Goal: Task Accomplishment & Management: Manage account settings

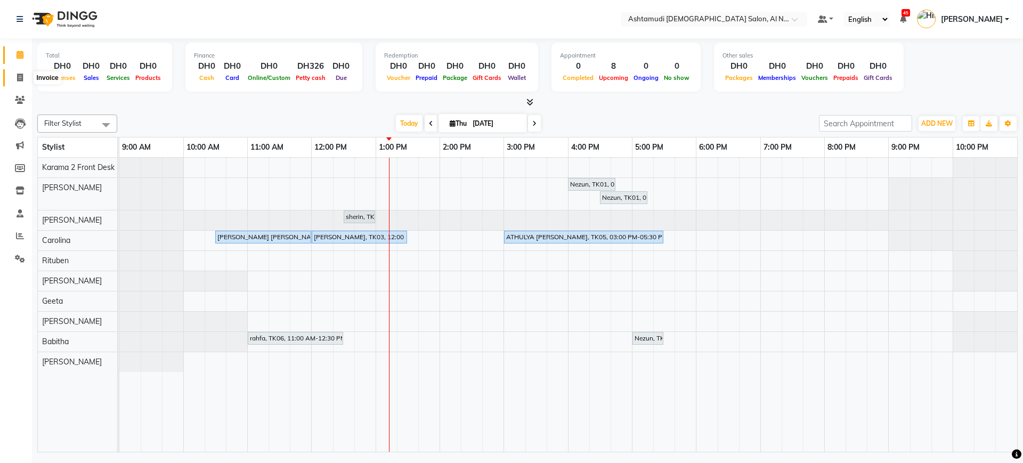
click at [18, 78] on icon at bounding box center [20, 78] width 6 height 8
select select "service"
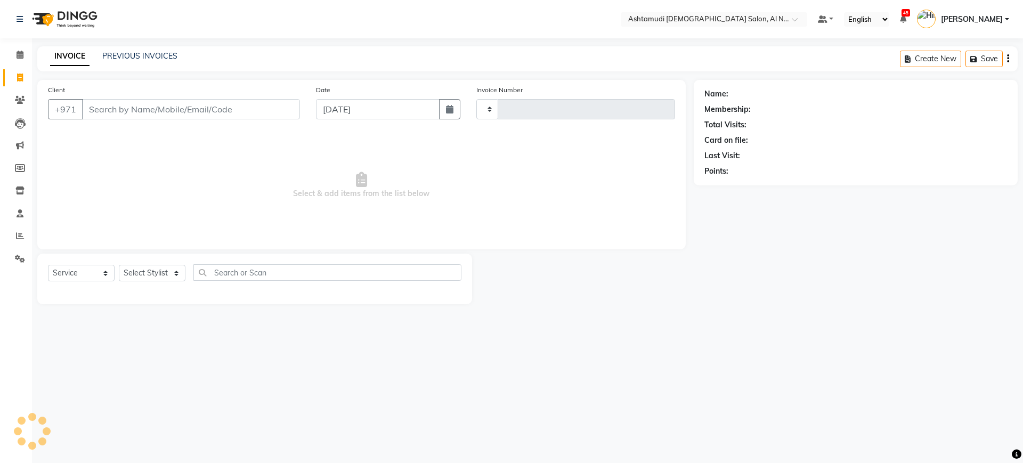
type input "2251"
select select "7088"
click at [156, 57] on link "PREVIOUS INVOICES" at bounding box center [139, 56] width 75 height 10
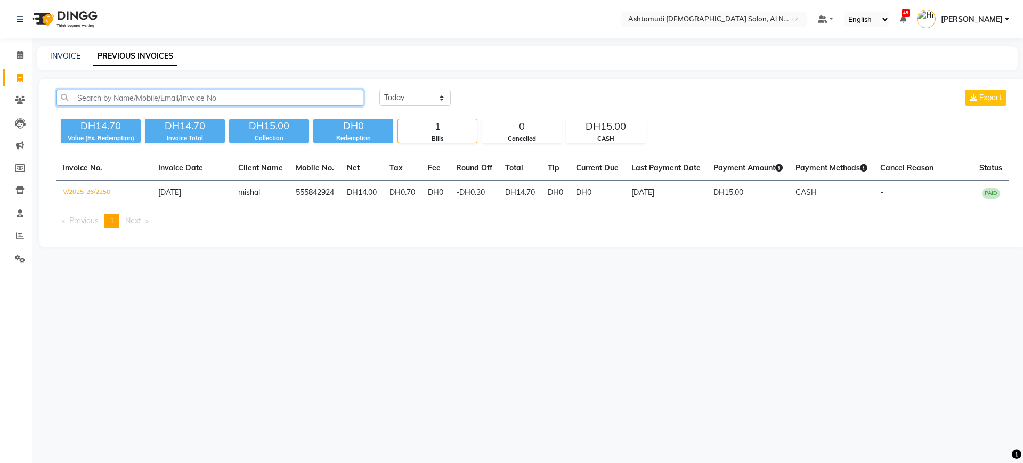
click at [266, 102] on input "text" at bounding box center [209, 98] width 307 height 17
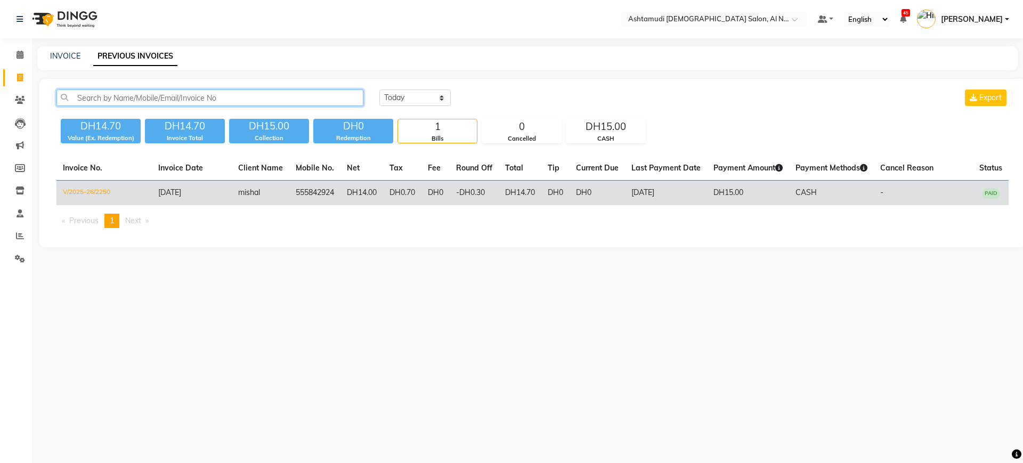
paste input "0556675128"
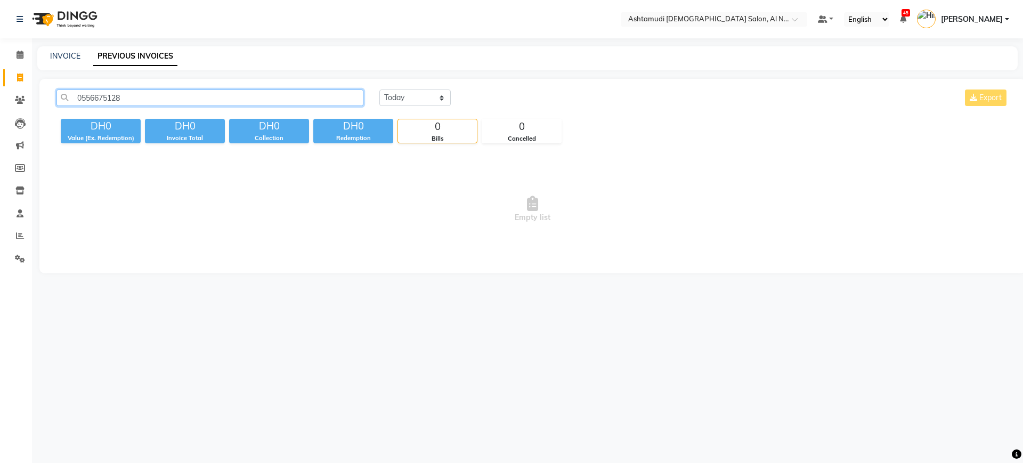
click at [83, 97] on input "0556675128" at bounding box center [209, 98] width 307 height 17
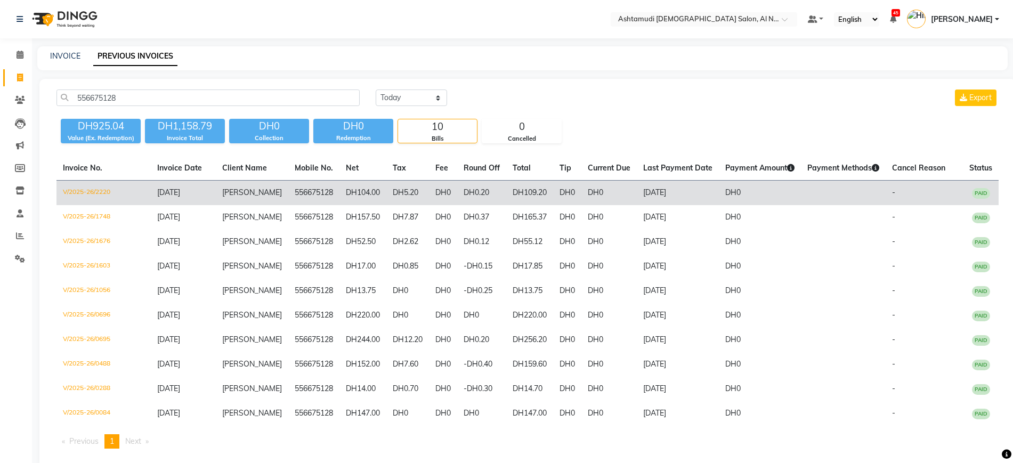
click at [315, 194] on td "556675128" at bounding box center [313, 193] width 51 height 25
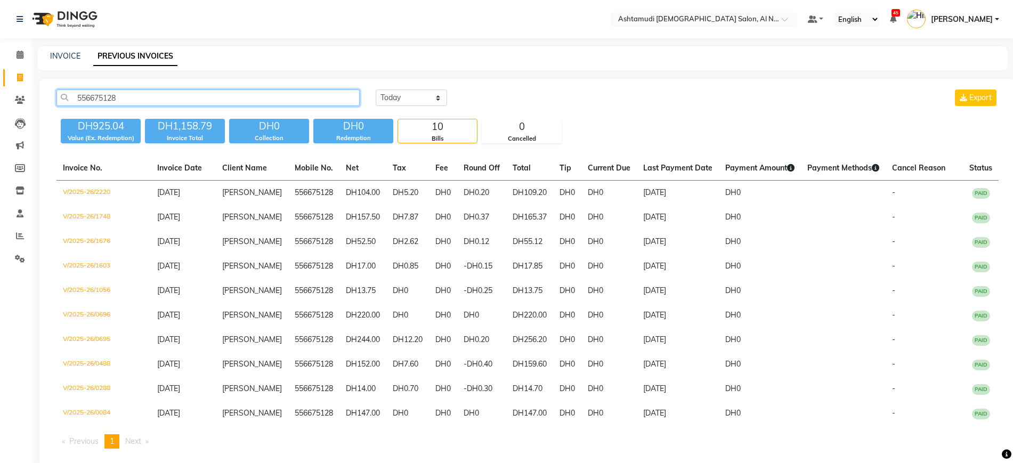
click at [325, 96] on input "556675128" at bounding box center [207, 98] width 303 height 17
paste input "4581817"
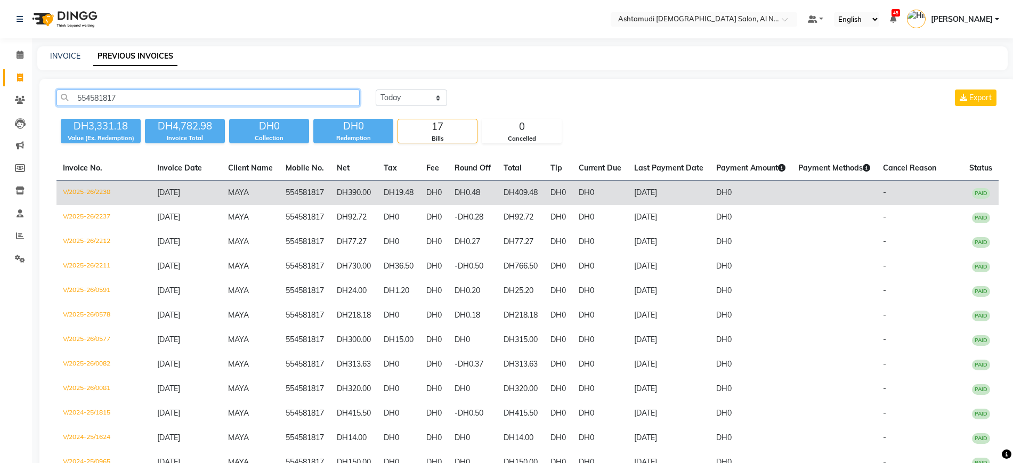
type input "554581817"
click at [342, 193] on td "DH390.00" at bounding box center [353, 193] width 47 height 25
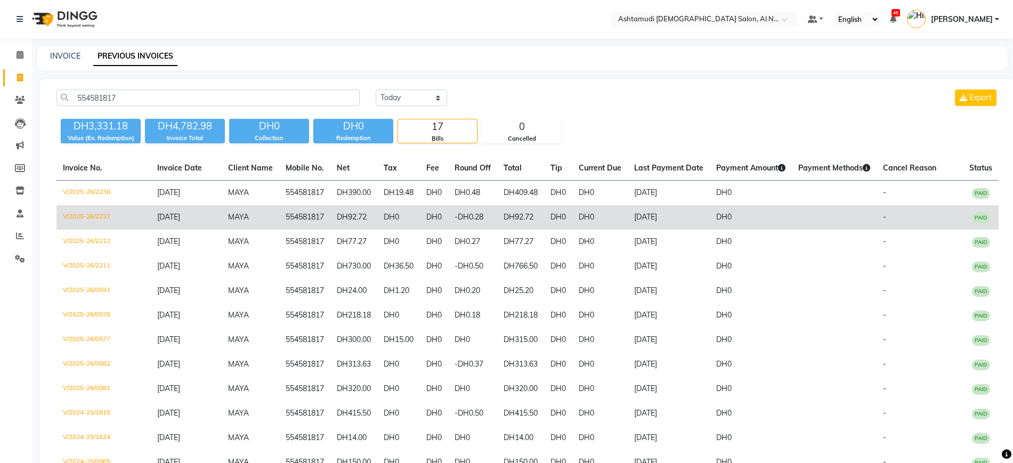
click at [268, 218] on td "MAYA" at bounding box center [251, 217] width 58 height 25
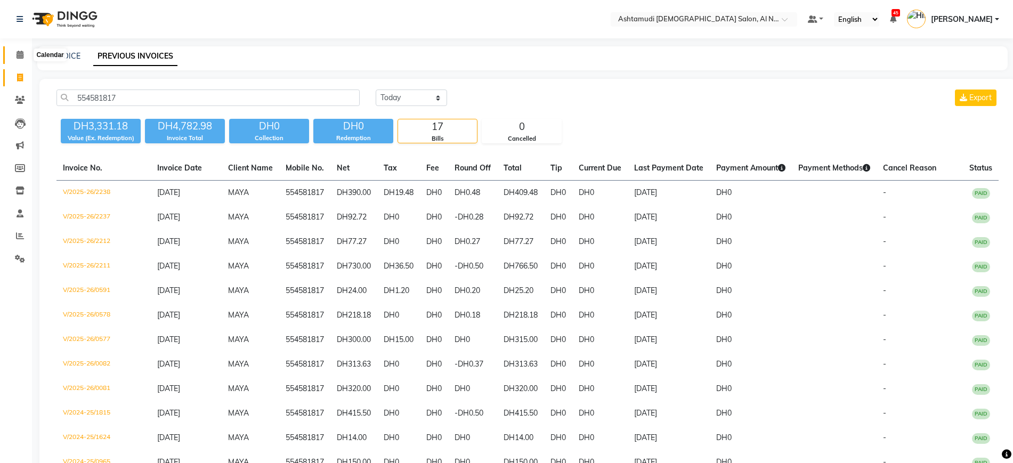
click at [14, 53] on span at bounding box center [20, 55] width 19 height 12
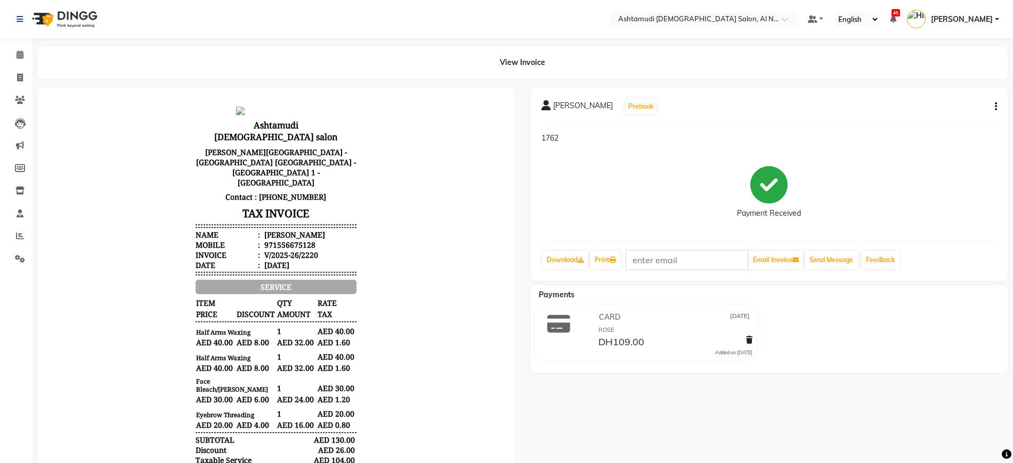
click at [997, 107] on icon "button" at bounding box center [996, 107] width 2 height 1
click at [955, 108] on div "Edit Item Staff" at bounding box center [942, 106] width 73 height 13
select select
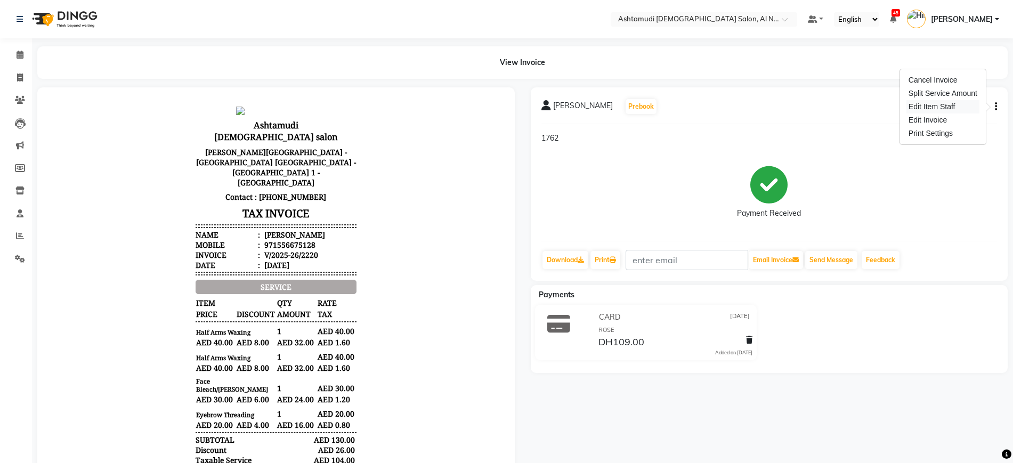
select select
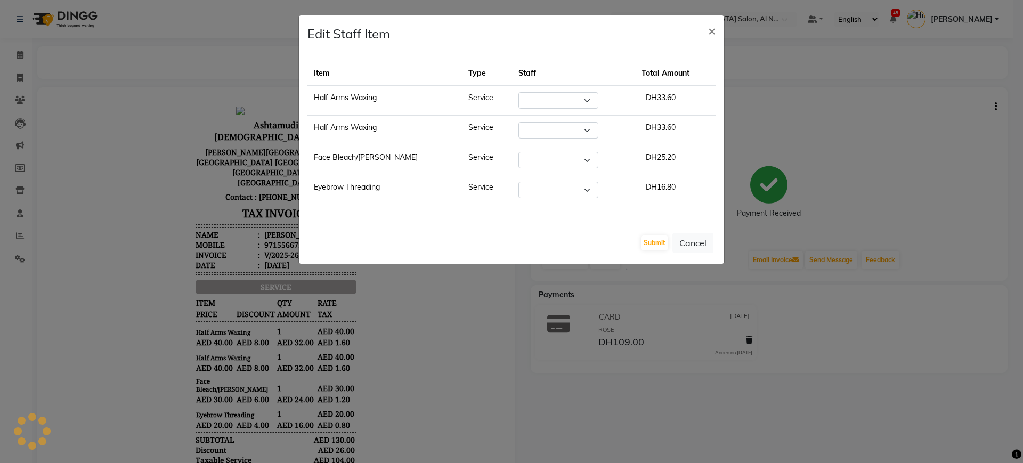
select select "71437"
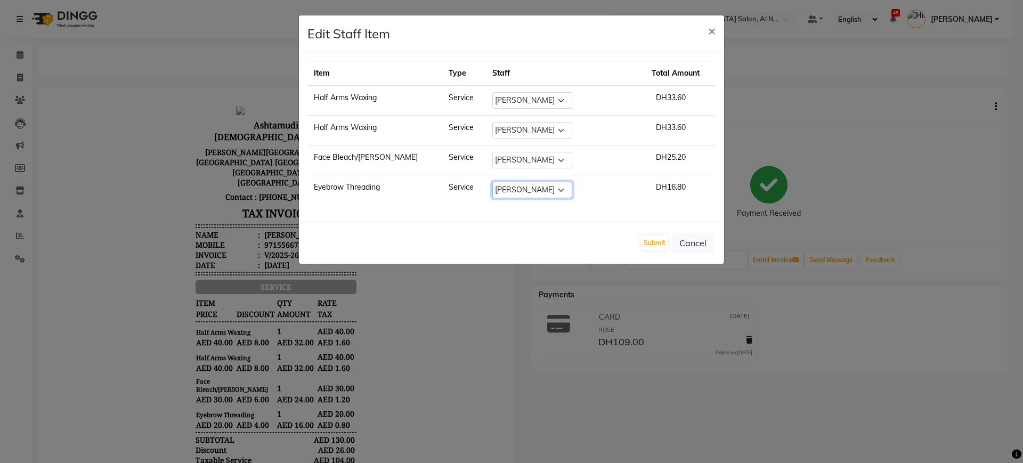
click at [526, 189] on select "Select Al Nadha - Front Office Archana Medonneiteu Tero Mehwish Mubeen Minu Kha…" at bounding box center [532, 190] width 80 height 17
select select "71437"
click at [492, 182] on select "Select Al Nadha - Front Office Archana Medonneiteu Tero Mehwish Mubeen Minu Kha…" at bounding box center [532, 190] width 80 height 17
click at [660, 241] on button "Submit" at bounding box center [654, 243] width 27 height 15
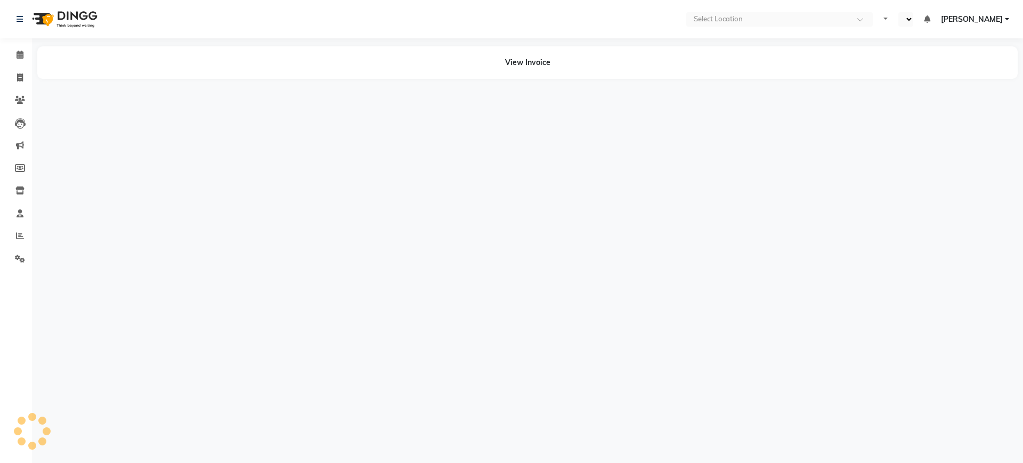
select select "en"
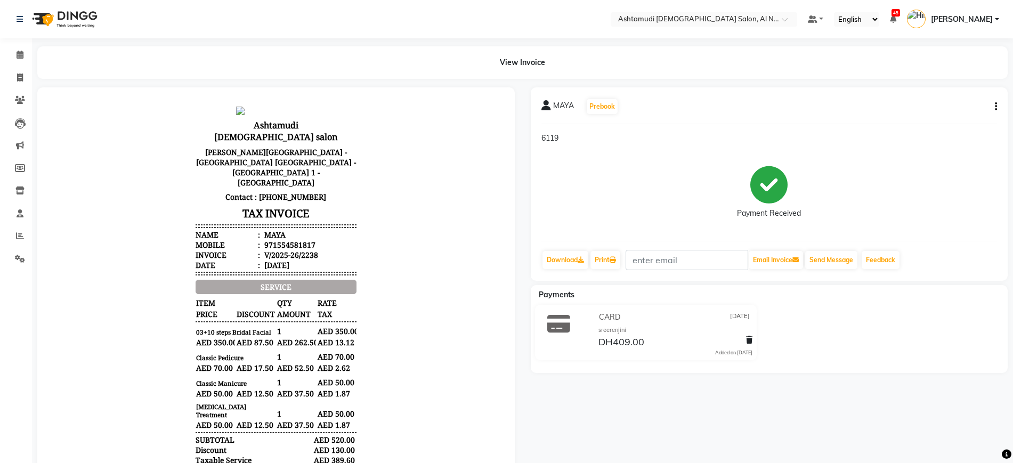
click at [993, 104] on button "button" at bounding box center [994, 106] width 6 height 11
click at [945, 106] on div "Edit Item Staff" at bounding box center [942, 106] width 73 height 13
select select
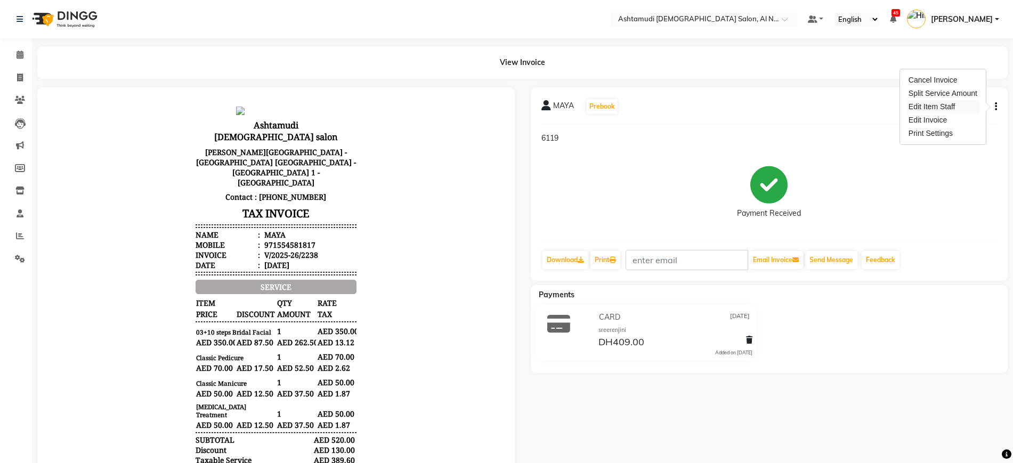
select select
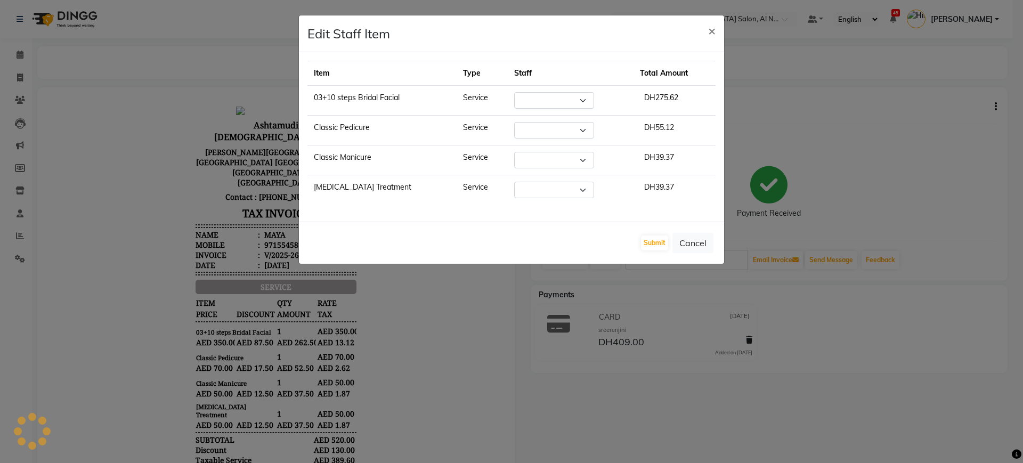
select select "68348"
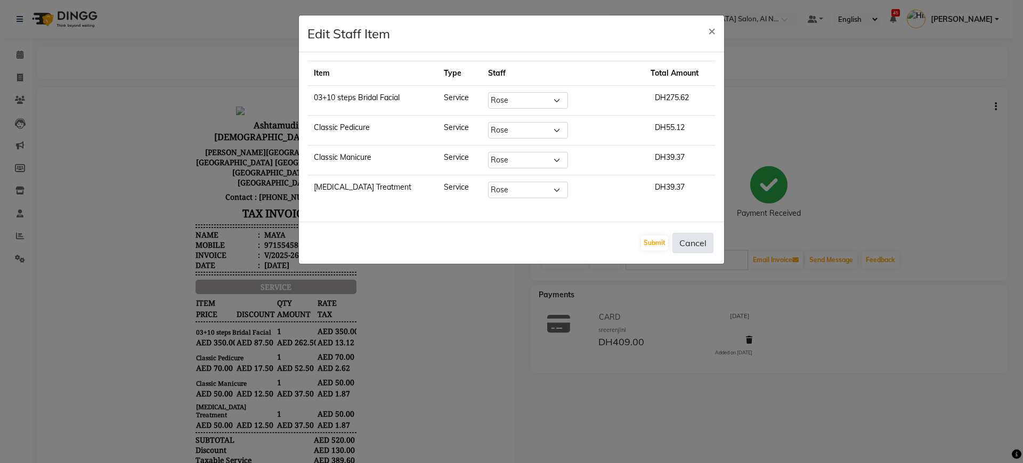
click at [700, 249] on button "Cancel" at bounding box center [693, 243] width 41 height 20
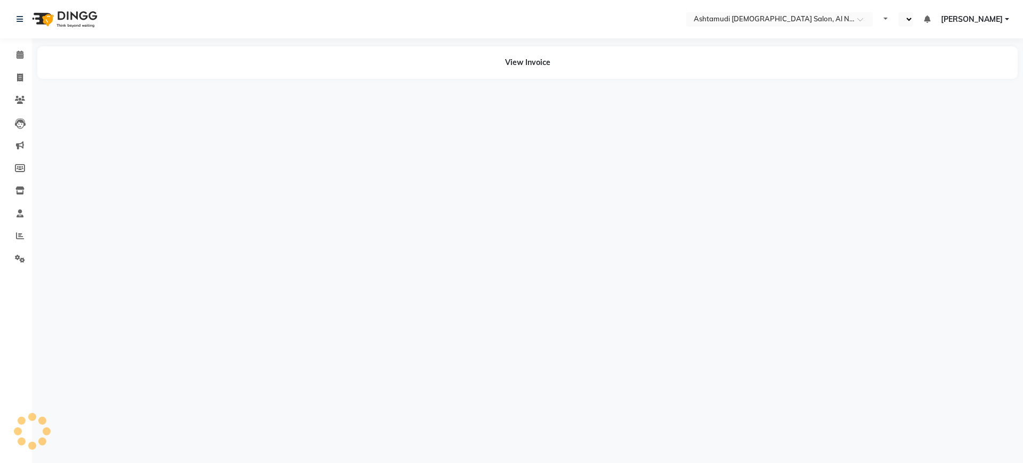
select select "en"
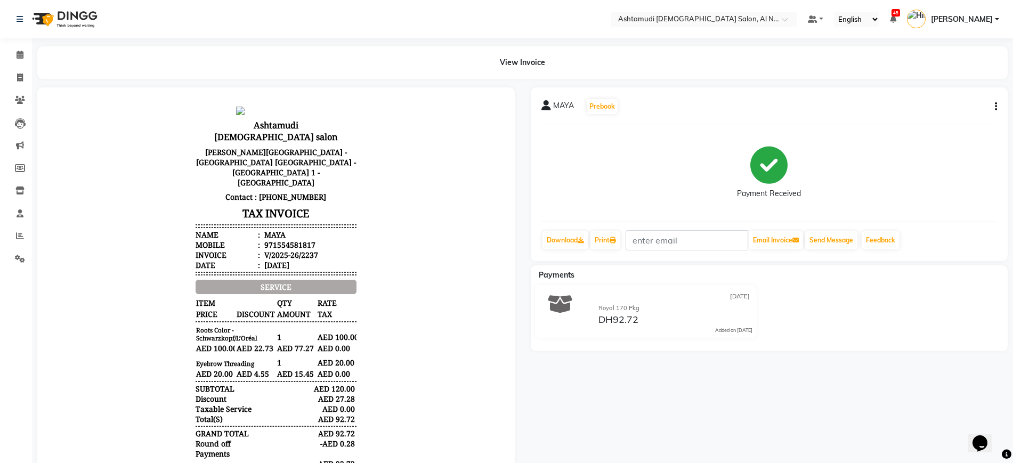
click at [997, 108] on div "MAYA Prebook Payment Received Download Print Email Invoice Send Message Feedback" at bounding box center [769, 174] width 477 height 174
click at [993, 107] on button "button" at bounding box center [994, 106] width 6 height 11
click at [955, 117] on div "Edit Item Staff" at bounding box center [942, 113] width 73 height 13
select select
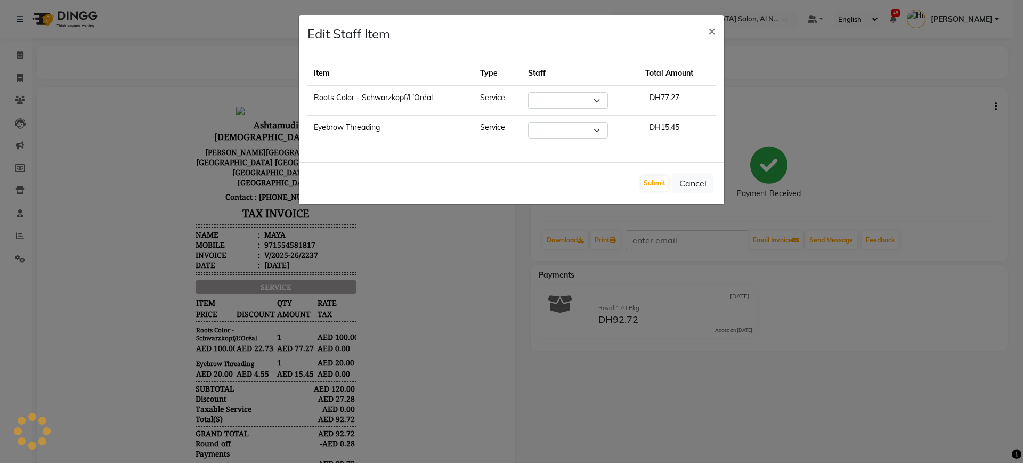
select select "59093"
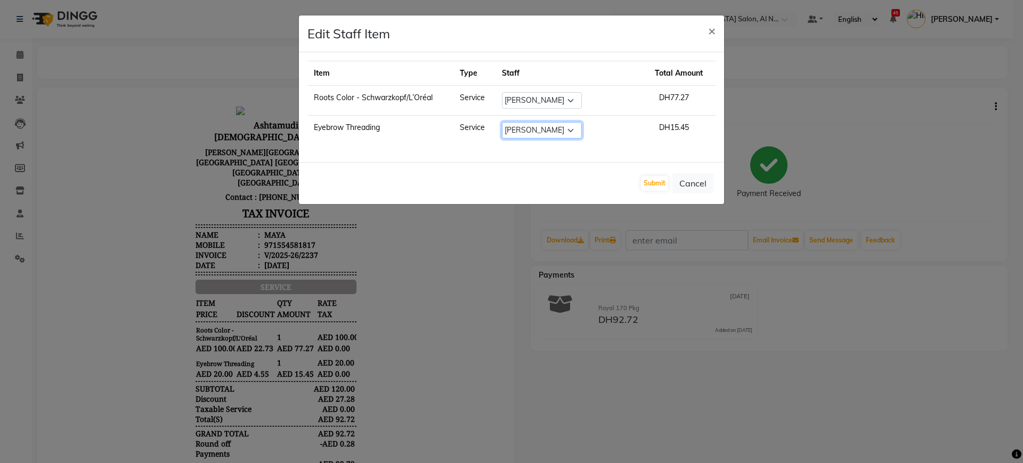
click at [563, 132] on select "Select Al Nadha - Front Office Archana Medonneiteu Tero Mehwish Mubeen Minu Kha…" at bounding box center [542, 130] width 80 height 17
select select "71437"
click at [524, 122] on select "Select Al Nadha - Front Office Archana Medonneiteu Tero Mehwish Mubeen Minu Kha…" at bounding box center [542, 130] width 80 height 17
click at [653, 180] on button "Submit" at bounding box center [654, 183] width 27 height 15
